Goal: Transaction & Acquisition: Purchase product/service

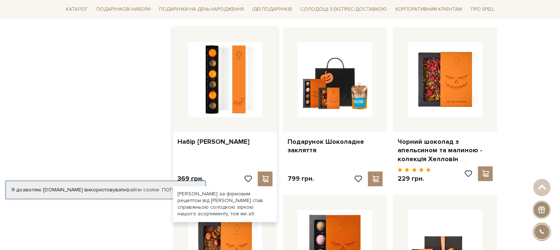
scroll to position [295, 0]
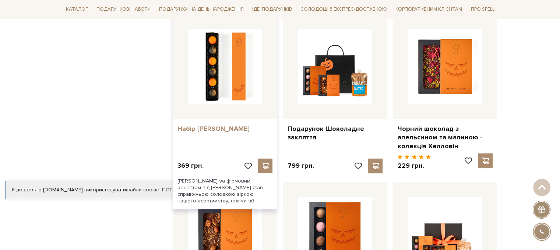
click at [229, 127] on link "Набір [PERSON_NAME]" at bounding box center [224, 128] width 95 height 8
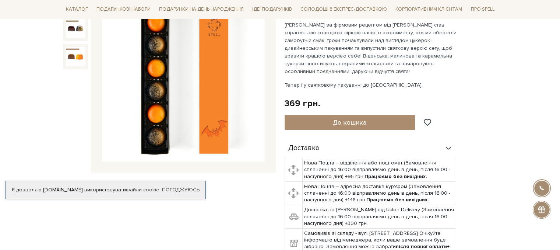
scroll to position [110, 0]
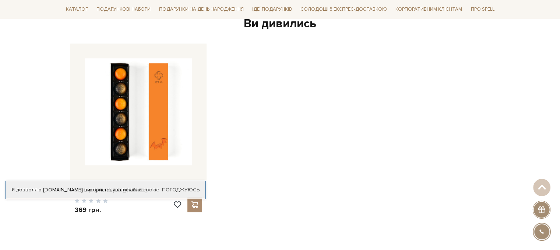
scroll to position [626, 0]
